Goal: Task Accomplishment & Management: Manage account settings

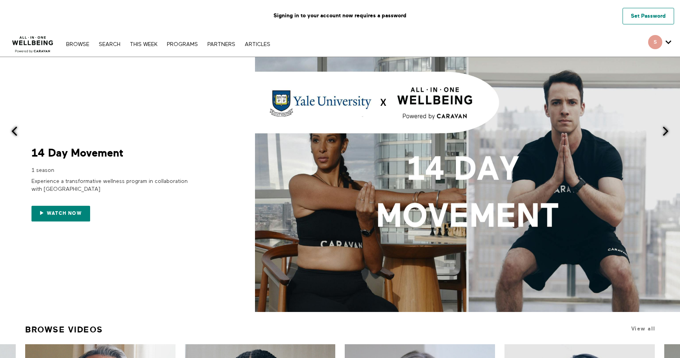
click at [641, 18] on link "Set Password" at bounding box center [649, 16] width 52 height 17
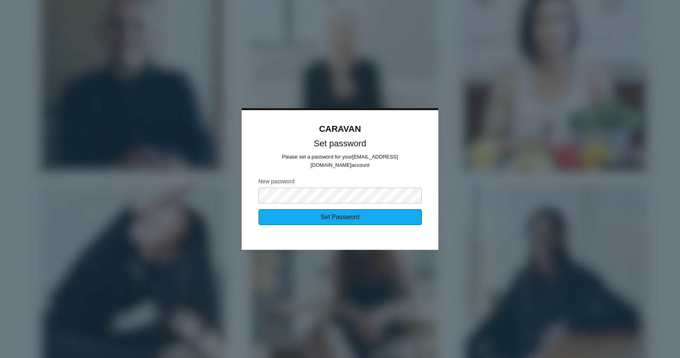
click at [330, 217] on input "Set Password" at bounding box center [340, 217] width 163 height 16
type input "Sending..."
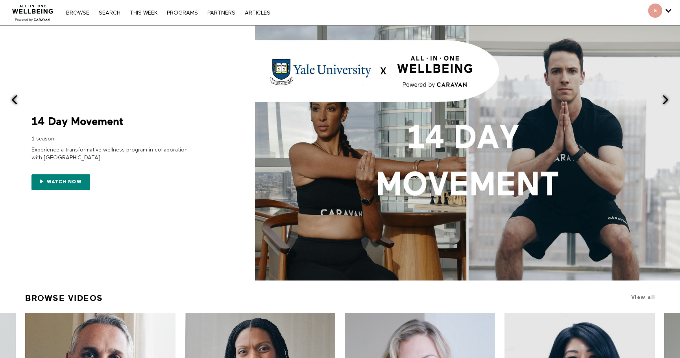
click at [661, 11] on span "Secondary" at bounding box center [655, 11] width 14 height 14
